Goal: Task Accomplishment & Management: Use online tool/utility

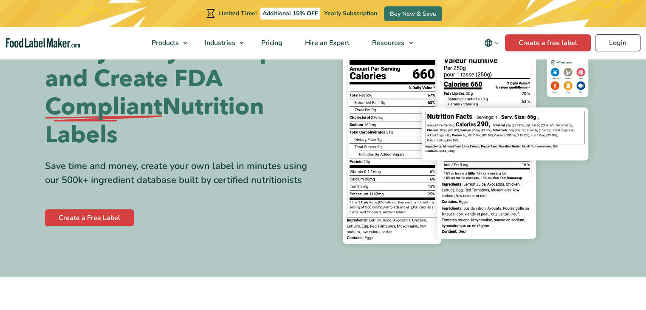
scroll to position [85, 0]
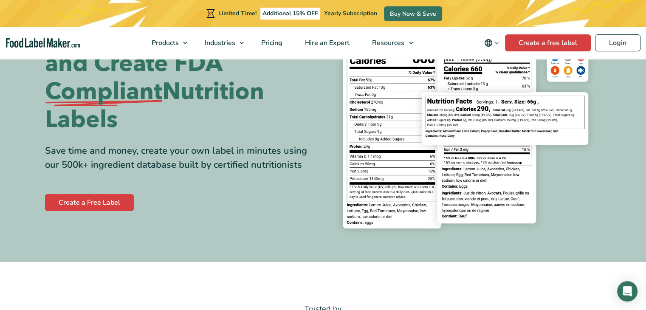
click at [75, 193] on div "Create a Free Label" at bounding box center [181, 202] width 272 height 20
click at [77, 202] on link "Create a Free Label" at bounding box center [89, 202] width 89 height 17
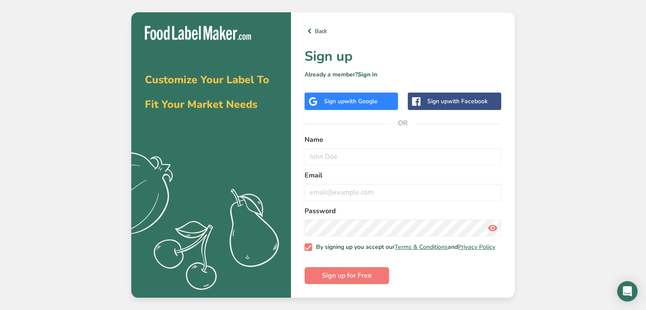
click at [351, 106] on div "Sign up with Google" at bounding box center [350, 101] width 93 height 17
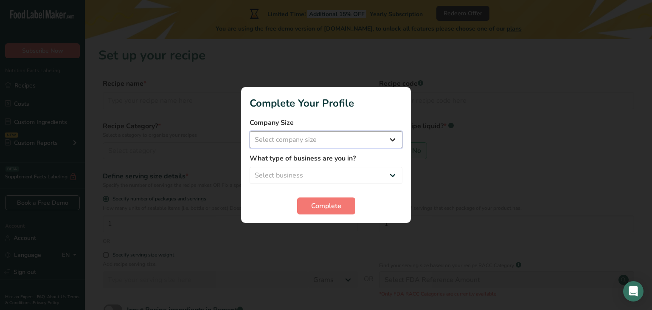
click at [332, 140] on select "Select company size Fewer than 10 Employees 10 to 50 Employees 51 to 500 Employ…" at bounding box center [326, 139] width 153 height 17
select select "2"
click at [250, 131] on select "Select company size Fewer than 10 Employees 10 to 50 Employees 51 to 500 Employ…" at bounding box center [326, 139] width 153 height 17
click at [329, 179] on select "Select business Packaged Food Manufacturer Restaurant & Cafe Bakery Meal Plans …" at bounding box center [326, 175] width 153 height 17
select select "1"
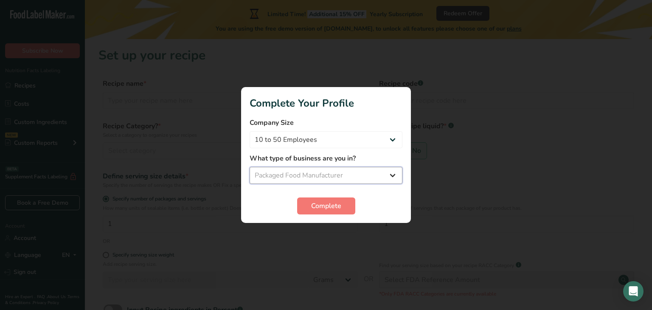
click at [250, 167] on select "Select business Packaged Food Manufacturer Restaurant & Cafe Bakery Meal Plans …" at bounding box center [326, 175] width 153 height 17
click at [323, 201] on span "Complete" at bounding box center [326, 206] width 30 height 10
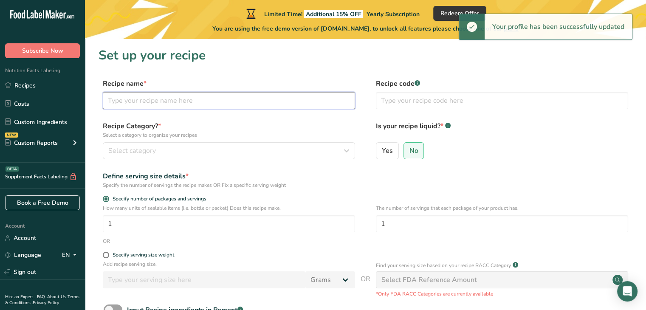
click at [141, 108] on input "text" at bounding box center [229, 100] width 252 height 17
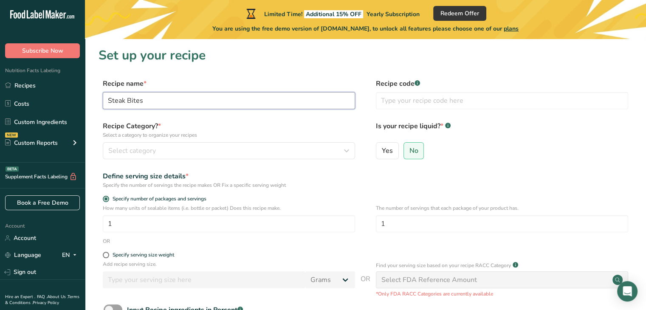
type input "Steak Bites"
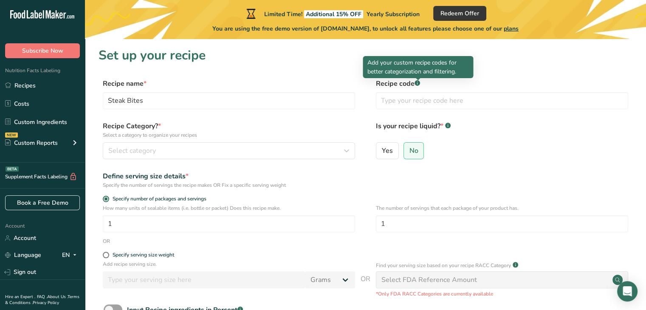
click at [419, 82] on rect at bounding box center [417, 83] width 6 height 6
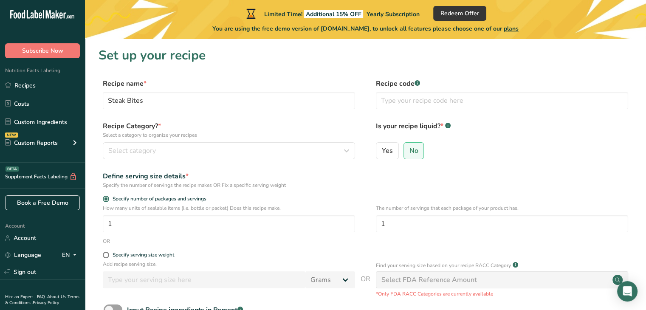
click at [419, 82] on rect at bounding box center [417, 83] width 6 height 6
click at [304, 138] on p "Select a category to organize your recipes" at bounding box center [229, 135] width 252 height 8
click at [279, 151] on div "Select category" at bounding box center [226, 151] width 236 height 10
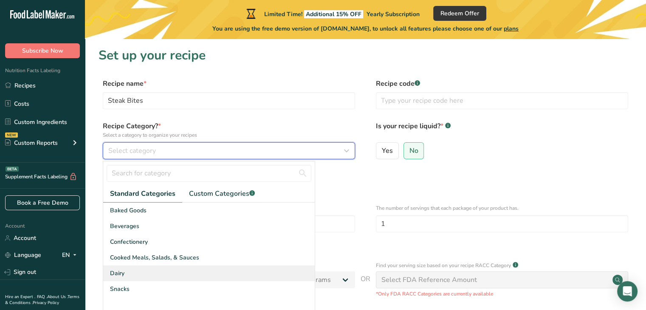
scroll to position [42, 0]
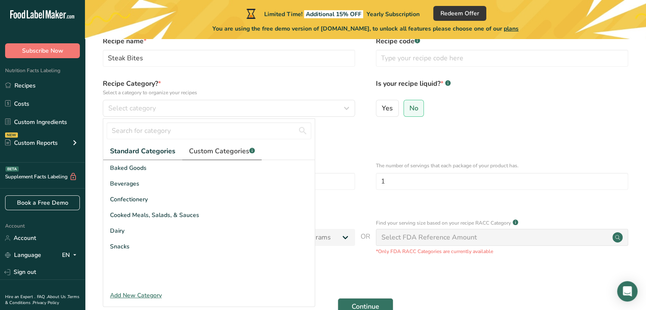
click at [226, 155] on span "Custom Categories .a-a{fill:#347362;}.b-a{fill:#fff;}" at bounding box center [222, 151] width 66 height 10
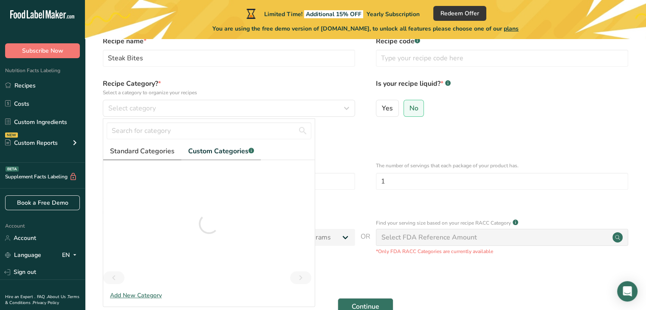
click at [154, 150] on span "Standard Categories" at bounding box center [142, 151] width 65 height 10
click at [124, 293] on div "Add New Category" at bounding box center [208, 295] width 211 height 9
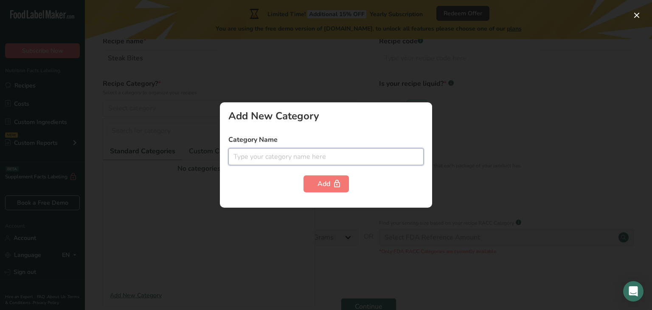
click at [337, 156] on input "text" at bounding box center [325, 156] width 195 height 17
click at [163, 175] on div at bounding box center [326, 155] width 652 height 310
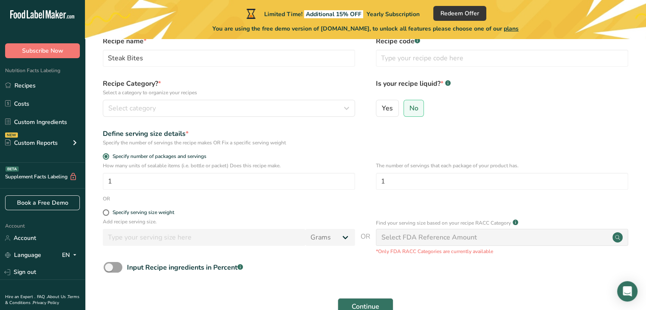
click at [155, 170] on div "How many units of sealable items (i.e. bottle or packet) Does this recipe make.…" at bounding box center [229, 176] width 252 height 28
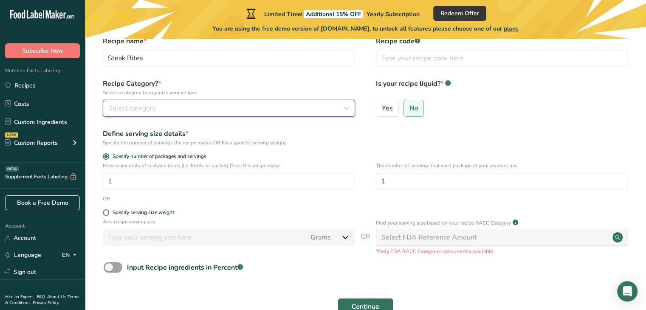
click at [138, 111] on span "Select category" at bounding box center [132, 108] width 48 height 10
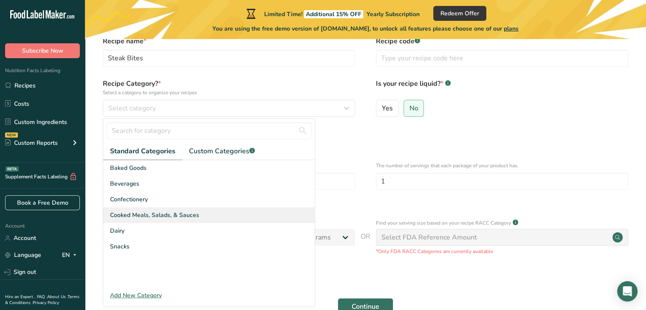
click at [190, 216] on span "Cooked Meals, Salads, & Sauces" at bounding box center [154, 215] width 89 height 9
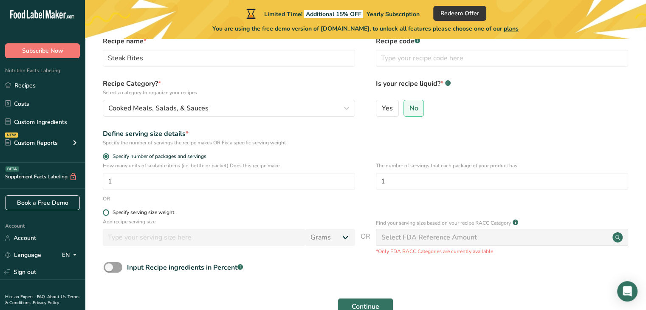
click at [108, 214] on span at bounding box center [106, 212] width 6 height 6
click at [108, 214] on input "Specify serving size weight" at bounding box center [106, 213] width 6 height 6
radio input "true"
radio input "false"
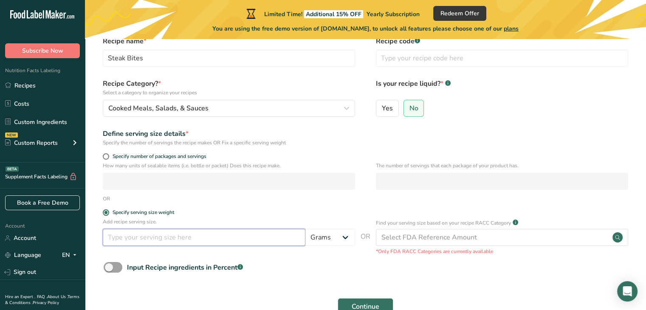
click at [170, 242] on input "number" at bounding box center [204, 237] width 202 height 17
type input "4"
click at [348, 238] on select "Grams kg mg mcg lb oz l mL fl oz tbsp tsp cup qt gallon" at bounding box center [330, 237] width 50 height 17
select select "5"
click at [305, 229] on select "Grams kg mg mcg lb oz l mL fl oz tbsp tsp cup qt gallon" at bounding box center [330, 237] width 50 height 17
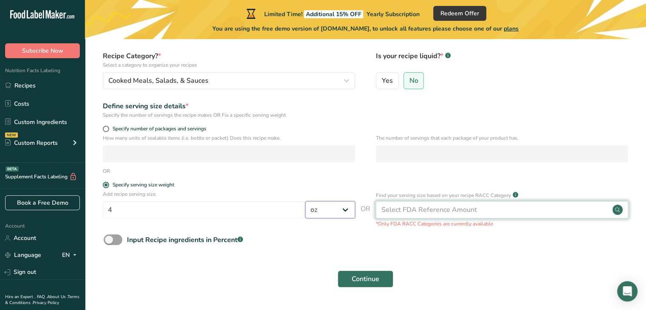
scroll to position [85, 0]
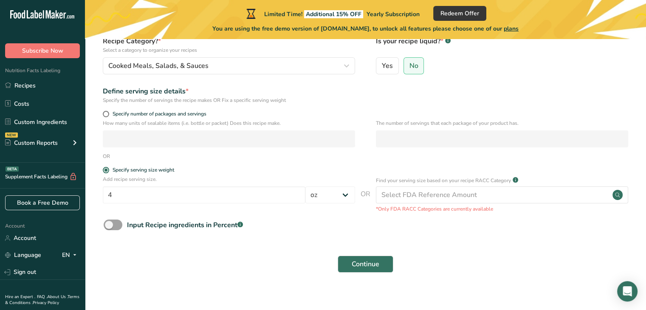
click at [369, 219] on form "Recipe name * Steak Bites Recipe code .a-a{fill:#347362;}.b-a{fill:#fff;} Recip…" at bounding box center [365, 136] width 534 height 284
drag, startPoint x: 347, startPoint y: 264, endPoint x: 163, endPoint y: 238, distance: 186.1
click at [179, 241] on form "Recipe name * Steak Bites Recipe code .a-a{fill:#347362;}.b-a{fill:#fff;} Recip…" at bounding box center [365, 136] width 534 height 284
click at [119, 229] on span at bounding box center [113, 224] width 19 height 11
click at [109, 227] on input "Input Recipe ingredients in Percent .a-a{fill:#347362;}.b-a{fill:#fff;}" at bounding box center [107, 225] width 6 height 6
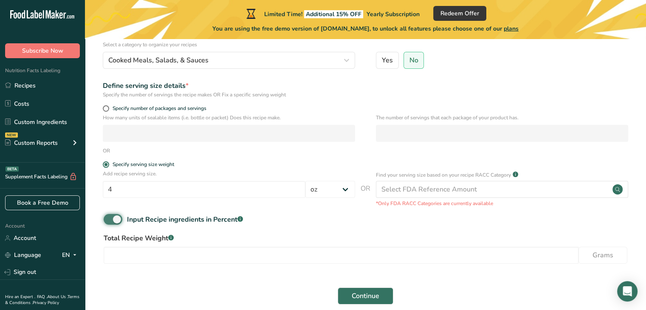
scroll to position [127, 0]
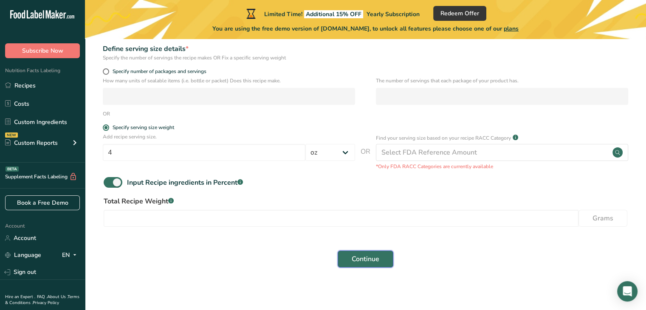
click at [356, 258] on span "Continue" at bounding box center [365, 259] width 28 height 10
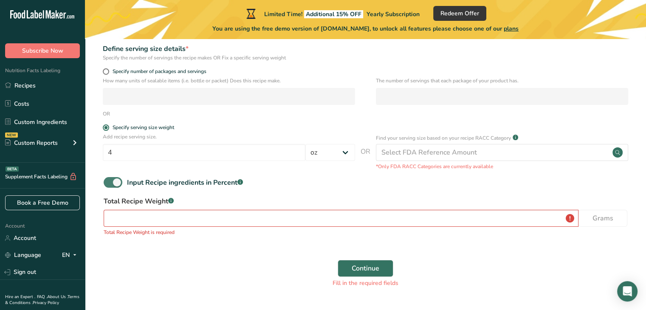
click at [118, 179] on span at bounding box center [113, 182] width 19 height 11
click at [109, 180] on input "Input Recipe ingredients in Percent .a-a{fill:#347362;}.b-a{fill:#fff;}" at bounding box center [107, 183] width 6 height 6
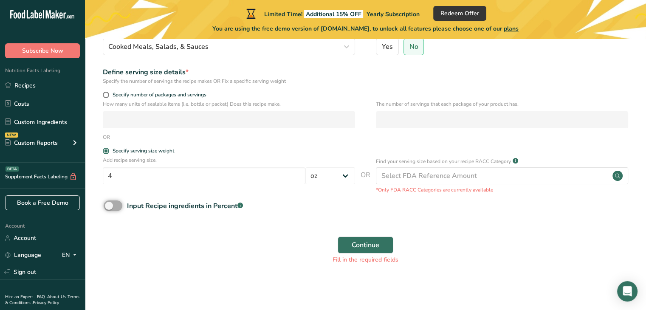
scroll to position [104, 0]
click at [117, 205] on span at bounding box center [113, 205] width 19 height 11
click at [109, 205] on input "Input Recipe ingredients in Percent .a-a{fill:#347362;}.b-a{fill:#fff;}" at bounding box center [107, 206] width 6 height 6
checkbox input "true"
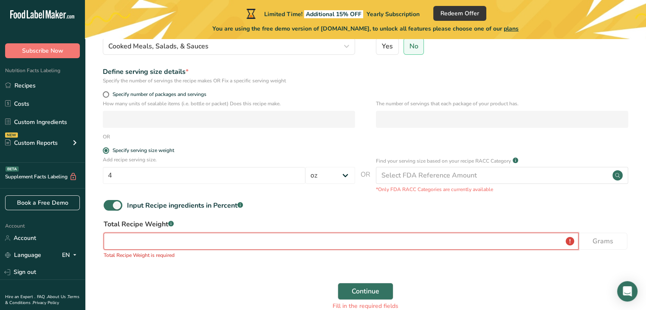
click at [199, 245] on input "number" at bounding box center [341, 241] width 475 height 17
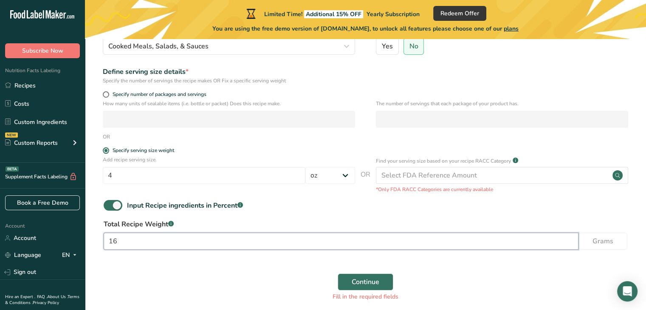
drag, startPoint x: 535, startPoint y: 243, endPoint x: 85, endPoint y: 245, distance: 449.9
click at [85, 245] on section "Set up your recipe Recipe name * Steak Bites Recipe code .a-a{fill:#347362;}.b-…" at bounding box center [365, 127] width 561 height 385
click at [209, 244] on input "16" at bounding box center [341, 241] width 475 height 17
drag, startPoint x: 209, startPoint y: 244, endPoint x: 85, endPoint y: 237, distance: 124.1
click at [85, 237] on section "Set up your recipe Recipe name * Steak Bites Recipe code .a-a{fill:#347362;}.b-…" at bounding box center [365, 127] width 561 height 385
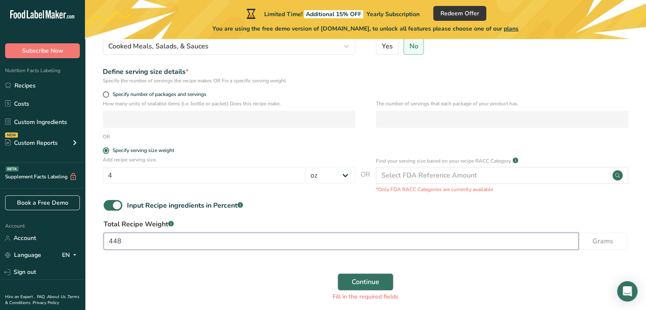
type input "448"
click at [363, 280] on span "Continue" at bounding box center [365, 282] width 28 height 10
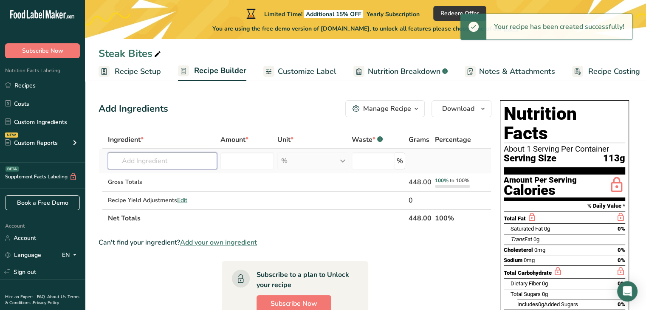
click at [174, 157] on input "text" at bounding box center [162, 160] width 109 height 17
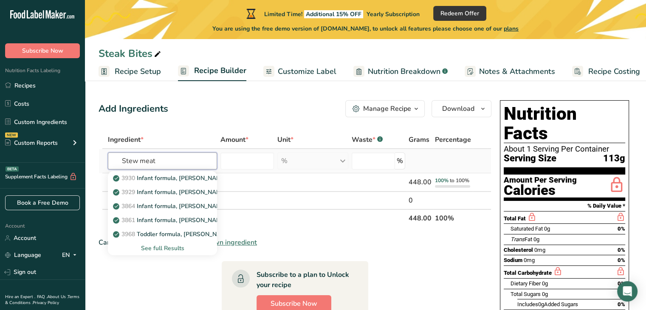
type input "Stew meat"
click at [171, 250] on div "See full Results" at bounding box center [162, 248] width 95 height 9
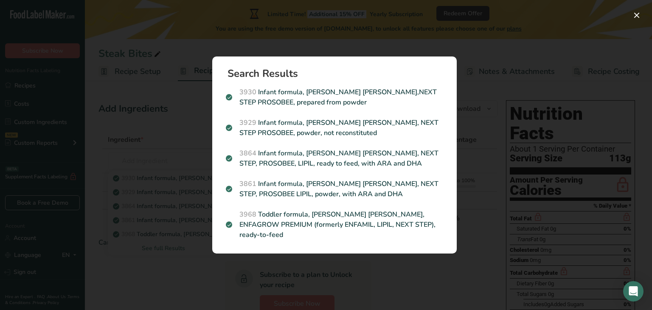
click at [203, 148] on div "Search Results 3930 Infant formula, MEAD JOHNSON,NEXT STEP PROSOBEE, prepared f…" at bounding box center [335, 155] width 272 height 224
click at [148, 162] on div "Search results modal" at bounding box center [326, 155] width 652 height 310
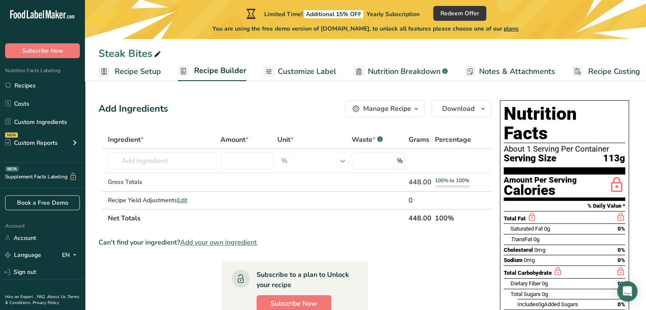
click at [148, 162] on section "Add Ingredients Manage Recipe Delete Recipe Duplicate Recipe Scale Recipe Save …" at bounding box center [365, 281] width 561 height 397
click at [147, 155] on input "text" at bounding box center [162, 160] width 109 height 17
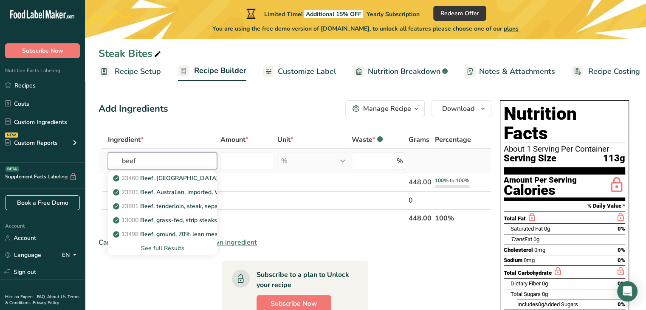
type input "beef"
click at [163, 247] on div "See full Results" at bounding box center [162, 248] width 95 height 9
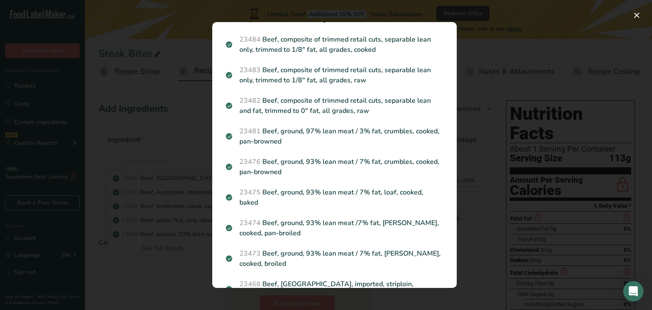
scroll to position [1061, 0]
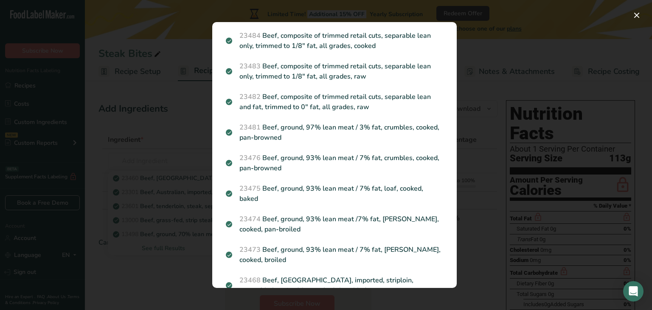
click at [144, 259] on div "Search results modal" at bounding box center [326, 155] width 652 height 310
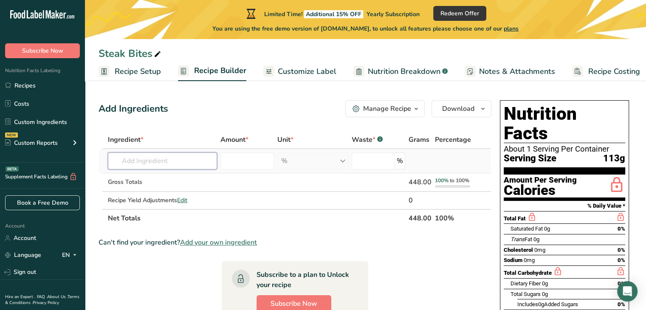
click at [151, 157] on input "text" at bounding box center [162, 160] width 109 height 17
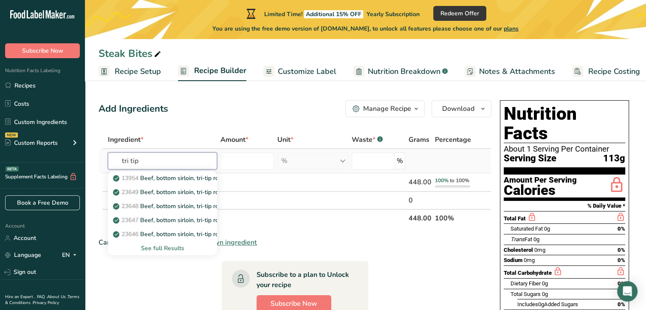
type input "tri tip"
click at [162, 251] on div "See full Results" at bounding box center [162, 248] width 95 height 9
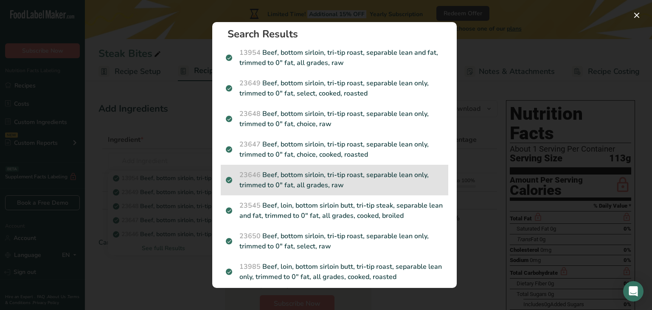
scroll to position [0, 0]
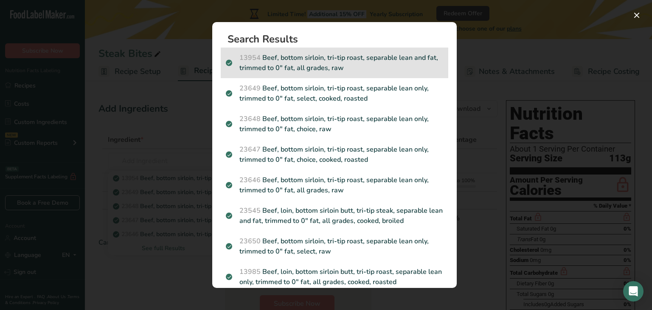
click at [341, 65] on p "13954 Beef, bottom sirloin, tri-tip roast, separable lean and fat, trimmed to 0…" at bounding box center [334, 63] width 217 height 20
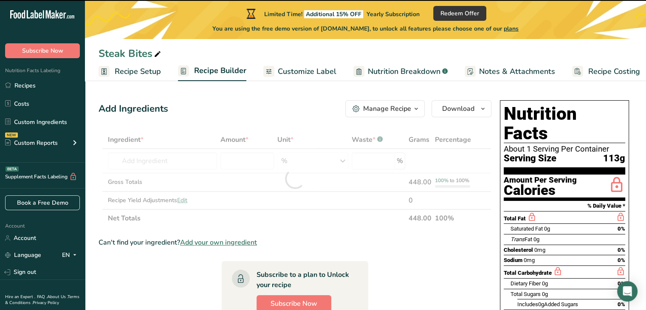
type input "0"
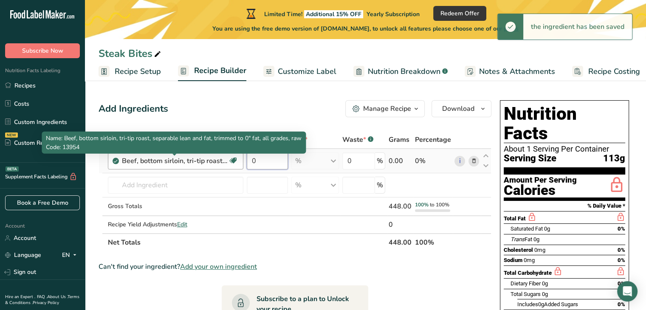
drag, startPoint x: 268, startPoint y: 157, endPoint x: 226, endPoint y: 161, distance: 42.2
click at [226, 161] on tr "Beef, bottom sirloin, tri-tip roast, separable lean and fat, trimmed to 0" fat,…" at bounding box center [295, 161] width 392 height 24
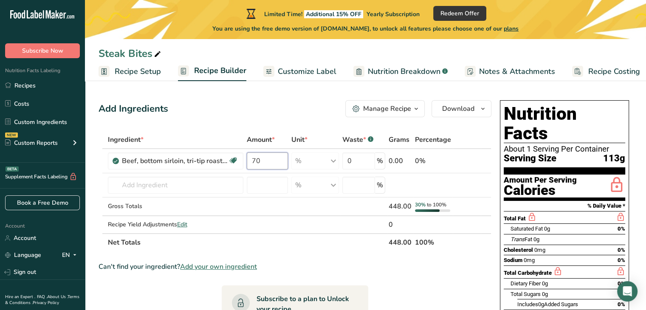
type input "70"
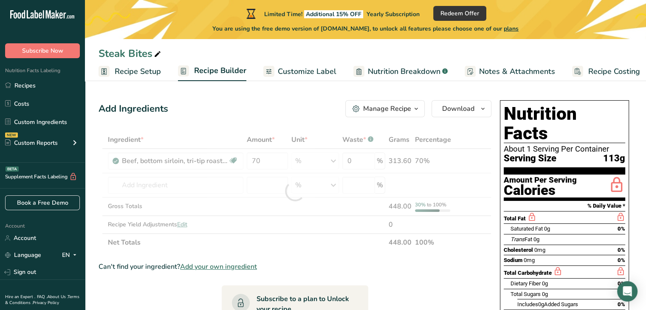
click at [303, 118] on div "Add Ingredients Manage Recipe Delete Recipe Duplicate Recipe Scale Recipe Save …" at bounding box center [297, 294] width 398 height 395
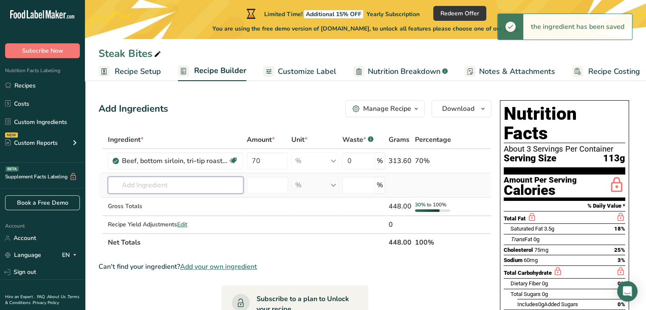
click at [189, 188] on input "text" at bounding box center [175, 185] width 135 height 17
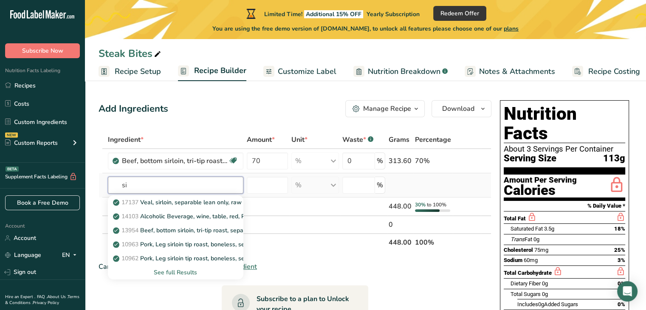
type input "s"
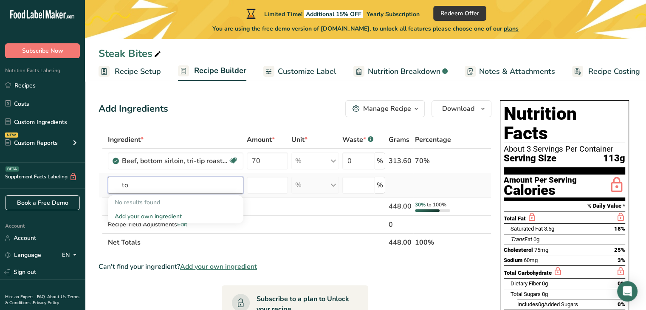
type input "t"
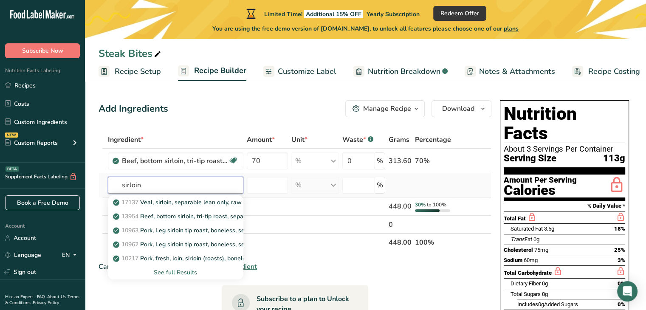
type input "sirloin"
click at [193, 275] on div "See full Results" at bounding box center [176, 272] width 122 height 9
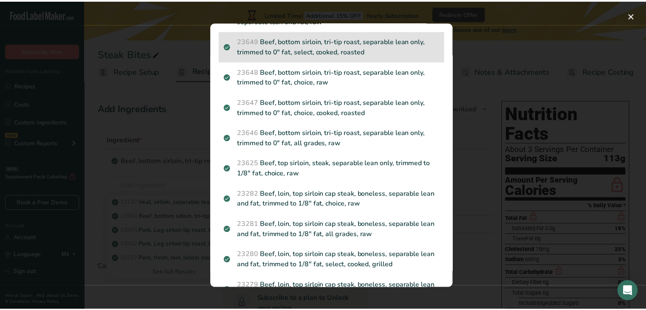
scroll to position [424, 0]
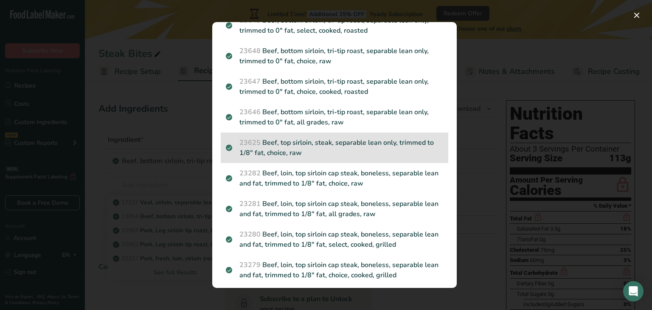
click at [291, 144] on p "23625 Beef, top sirloin, steak, separable lean only, trimmed to 1/8" fat, choic…" at bounding box center [334, 148] width 217 height 20
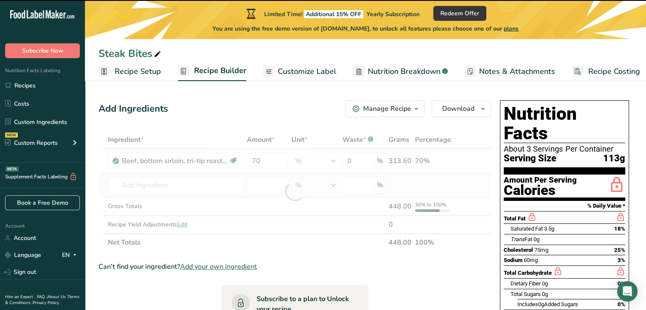
type input "0"
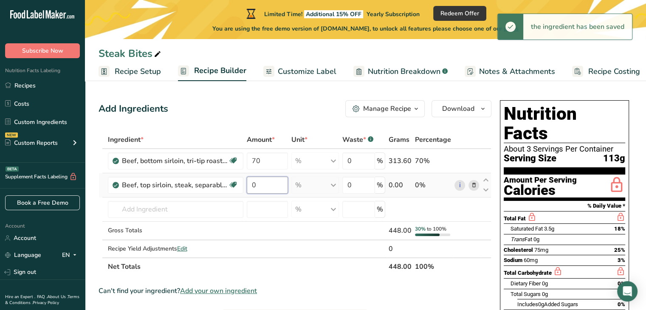
drag, startPoint x: 275, startPoint y: 185, endPoint x: 244, endPoint y: 186, distance: 30.6
click at [245, 186] on td "0" at bounding box center [267, 185] width 45 height 24
type input "30"
click at [233, 120] on div "Add Ingredients Manage Recipe Delete Recipe Duplicate Recipe Scale Recipe Save …" at bounding box center [297, 315] width 398 height 437
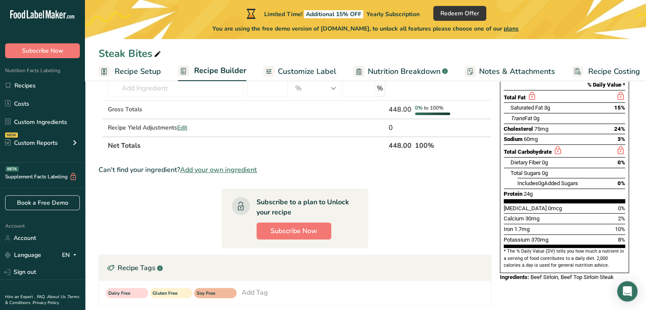
scroll to position [66, 0]
